Goal: Find specific page/section

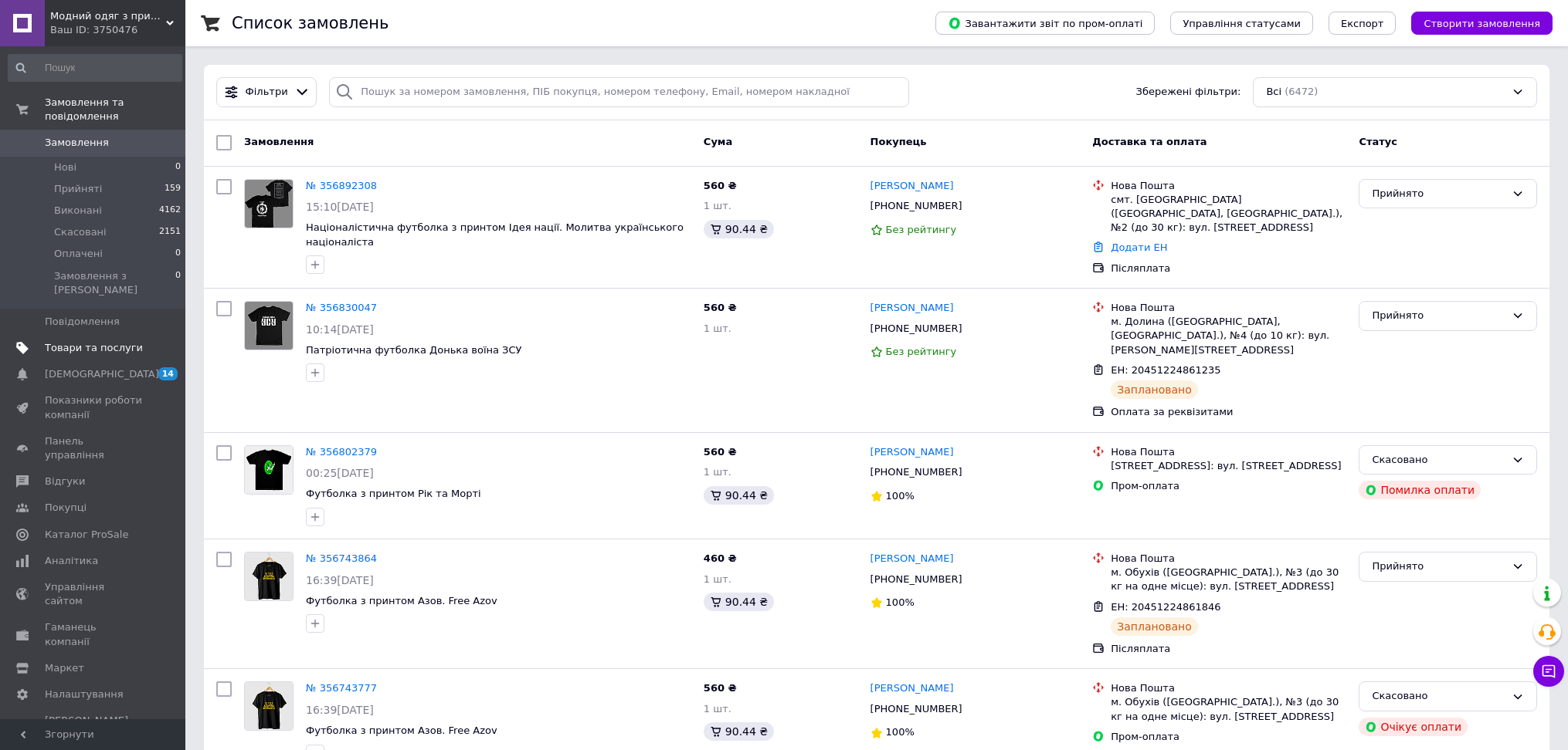
click at [111, 335] on link "Товари та послуги" at bounding box center [95, 347] width 190 height 26
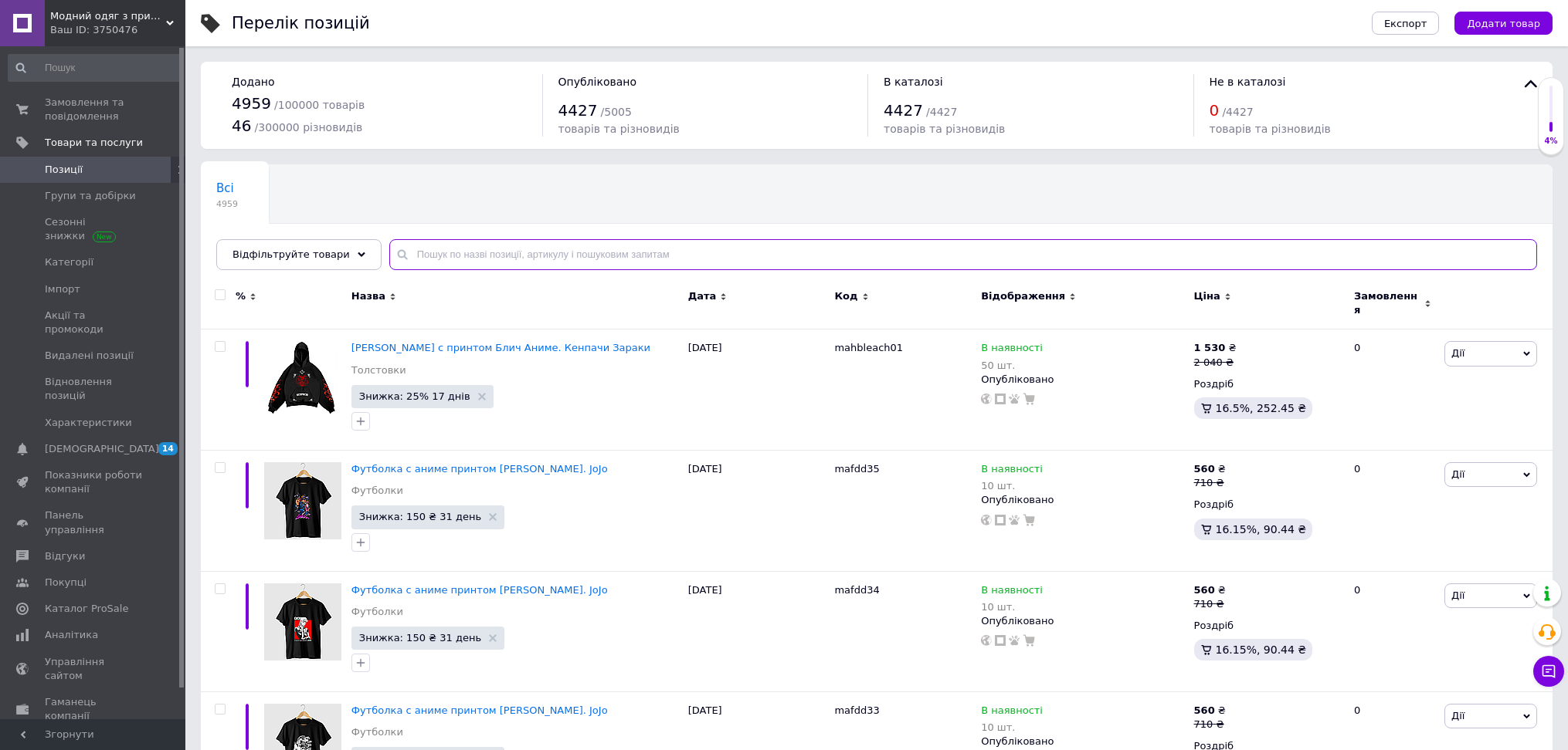
click at [396, 252] on input "text" at bounding box center [963, 255] width 1147 height 31
paste input "pmfzsu02"
type input "pmfzsu02"
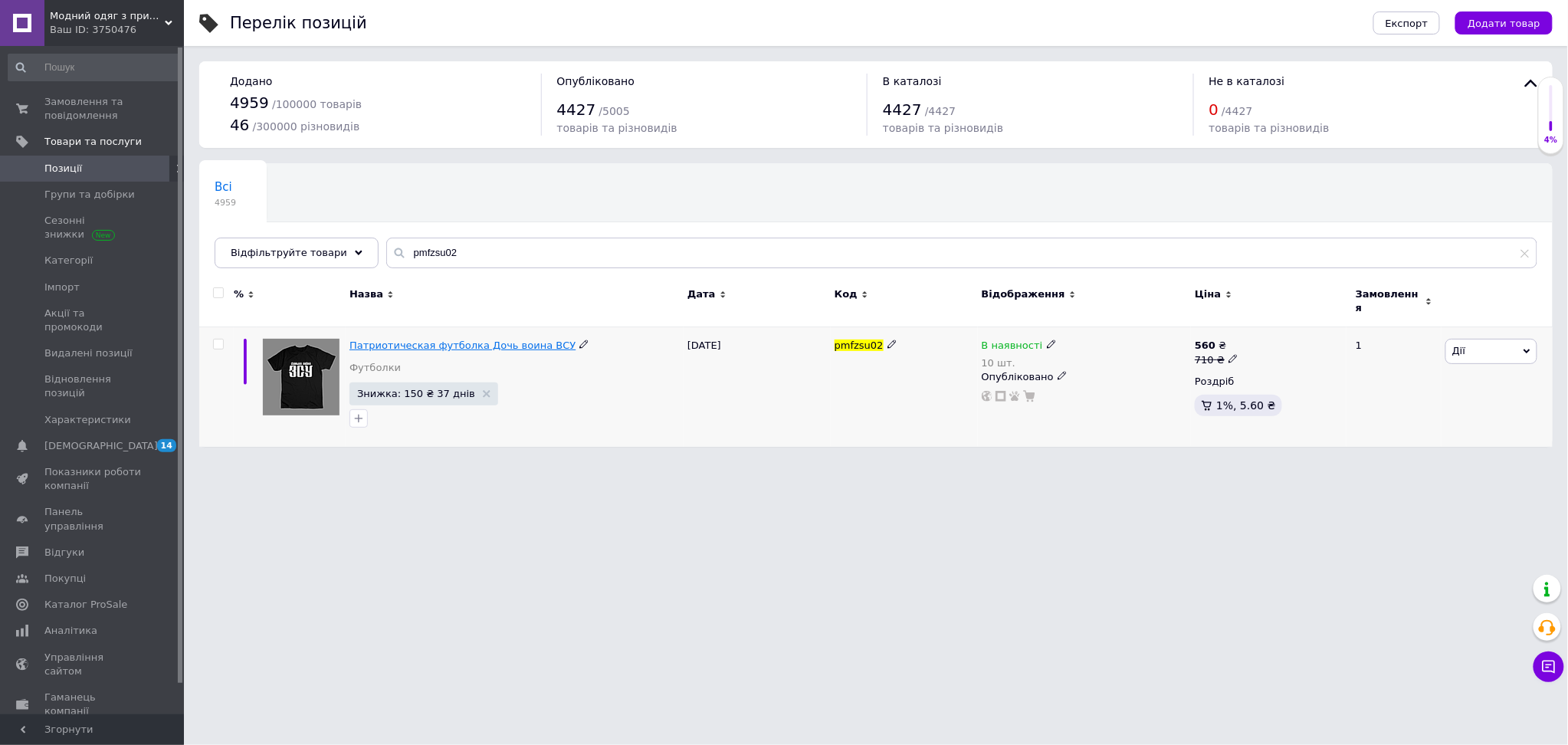
click at [470, 340] on span "Патриотическая футболка Дочь воина ВСУ" at bounding box center [462, 345] width 226 height 12
